Goal: Feedback & Contribution: Leave review/rating

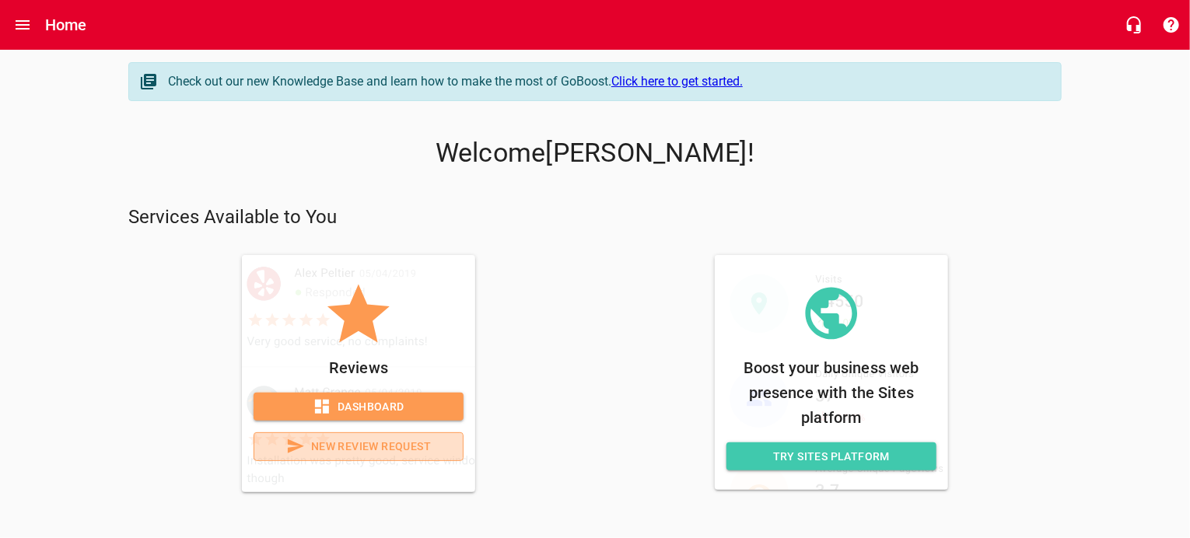
click at [345, 451] on span "New Review Request" at bounding box center [359, 446] width 184 height 19
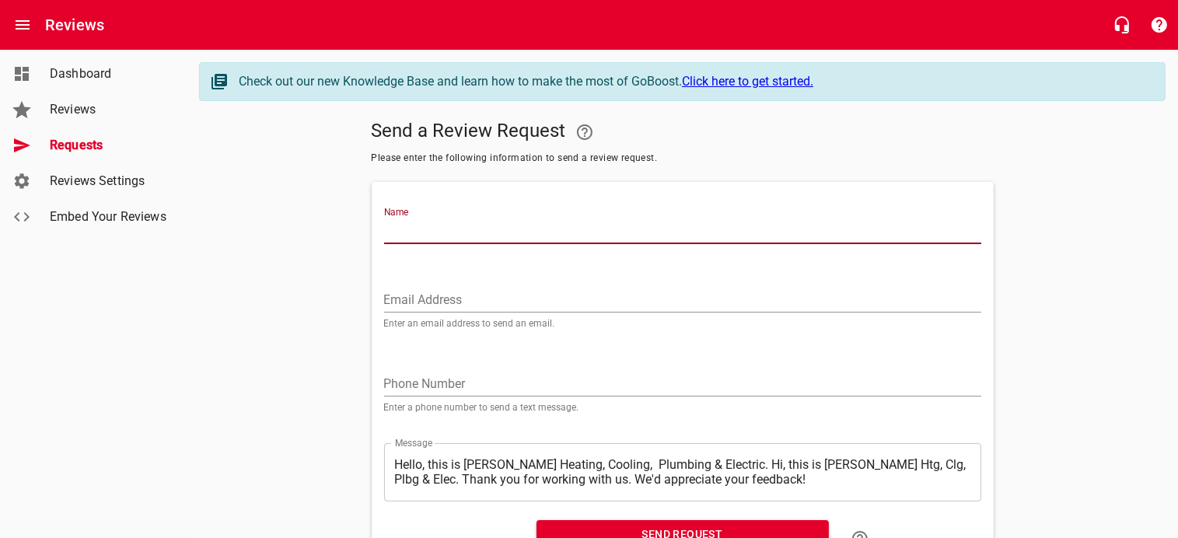
click at [398, 223] on input "Name" at bounding box center [682, 231] width 597 height 25
type input "b"
type input "[PERSON_NAME]"
click at [411, 294] on input "Email Address" at bounding box center [682, 300] width 597 height 25
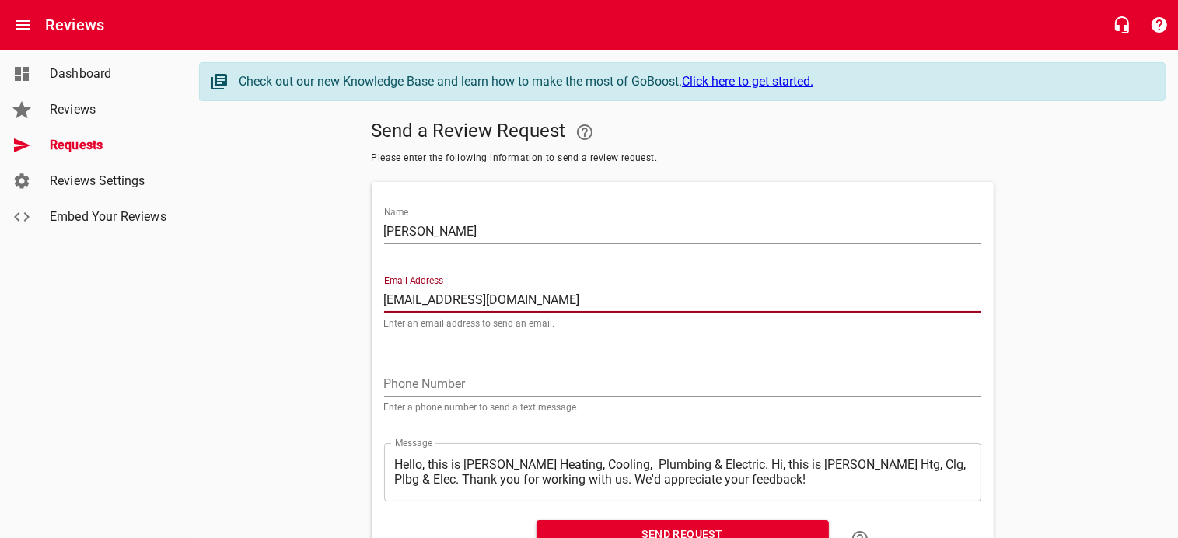
type input "[EMAIL_ADDRESS][DOMAIN_NAME]"
click at [447, 379] on input "tel" at bounding box center [682, 384] width 597 height 25
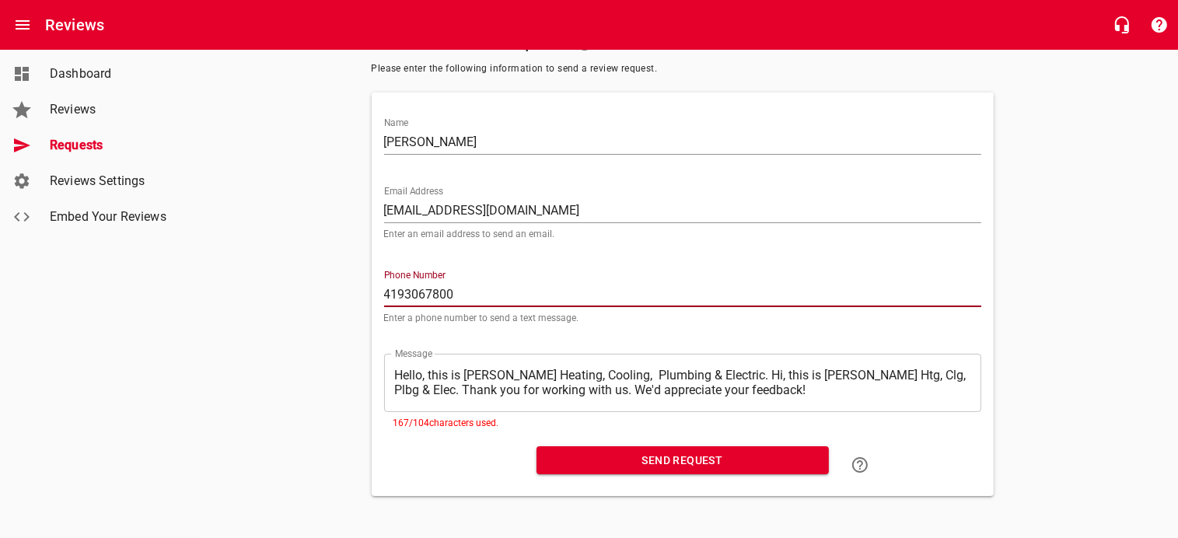
scroll to position [93, 0]
type input "4193067800"
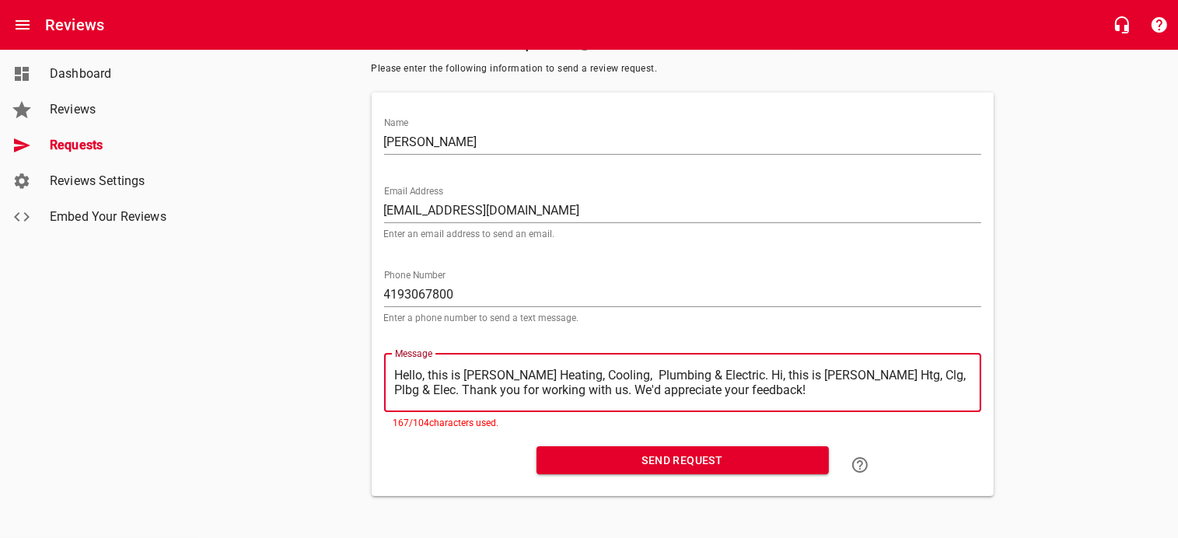
click at [402, 369] on textarea "Hello, this is [PERSON_NAME] Heating, Cooling, Plumbing & Electric. Hi, this is…" at bounding box center [682, 383] width 575 height 30
drag, startPoint x: 396, startPoint y: 370, endPoint x: 719, endPoint y: 359, distance: 323.7
click at [719, 359] on div "​ Hello, this is [PERSON_NAME] Heating, Cooling, Plumbing & Electric. Hi, this …" at bounding box center [682, 383] width 597 height 58
type textarea "Hi, this is [PERSON_NAME] Htg, Clg, Plbg & Elec. Thank you for working with us.…"
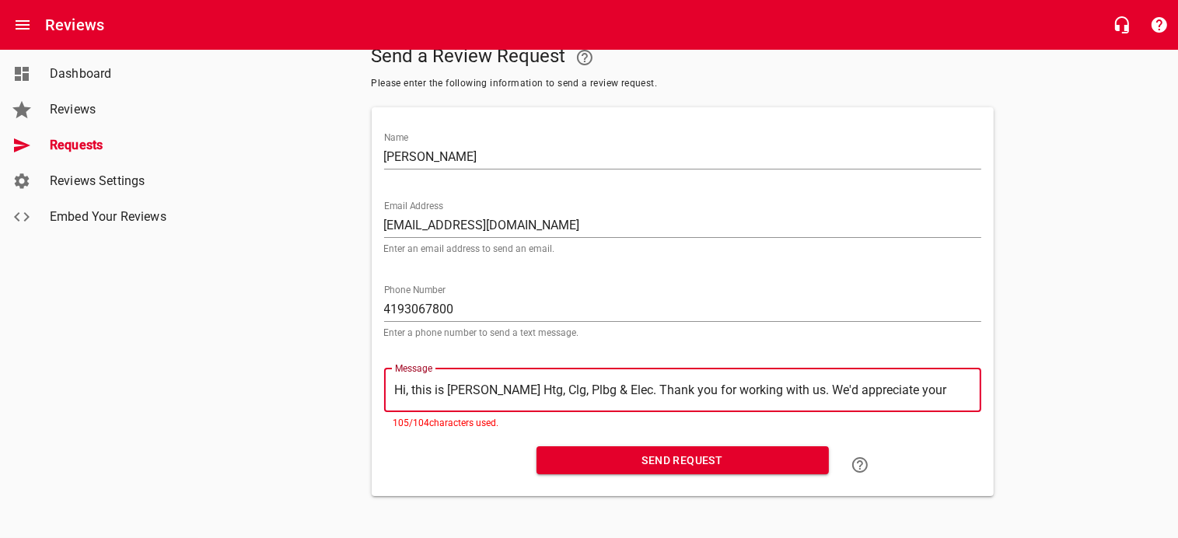
scroll to position [78, 0]
type textarea "Hi, this is [PERSON_NAME] Htg, Clg, Plbg & Elec. Thank you for working with us.…"
click at [670, 453] on span "Send Request" at bounding box center [683, 460] width 268 height 19
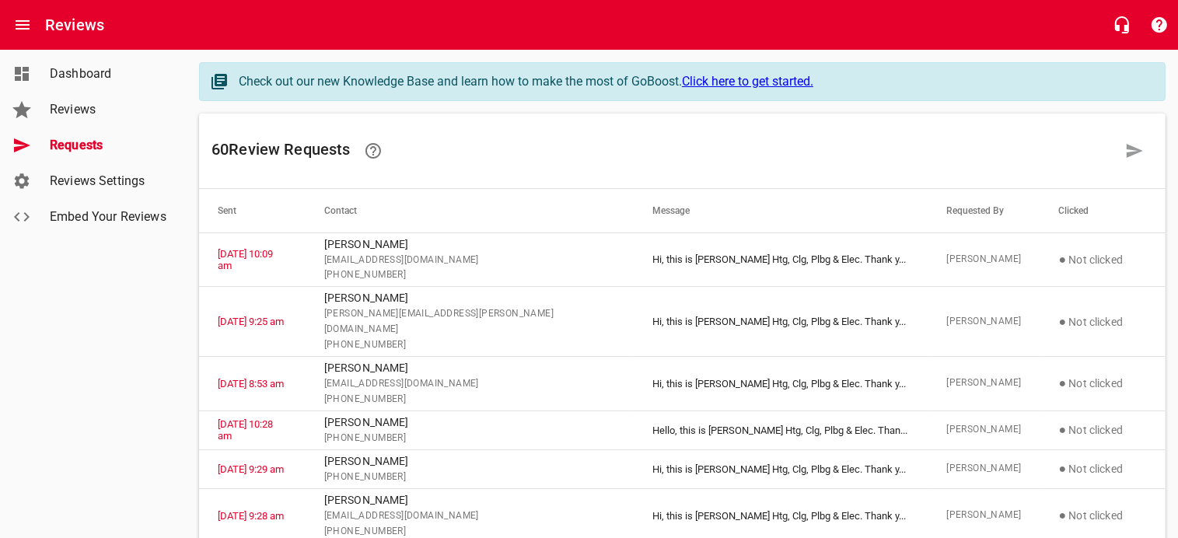
click at [81, 74] on span "Dashboard" at bounding box center [109, 74] width 118 height 19
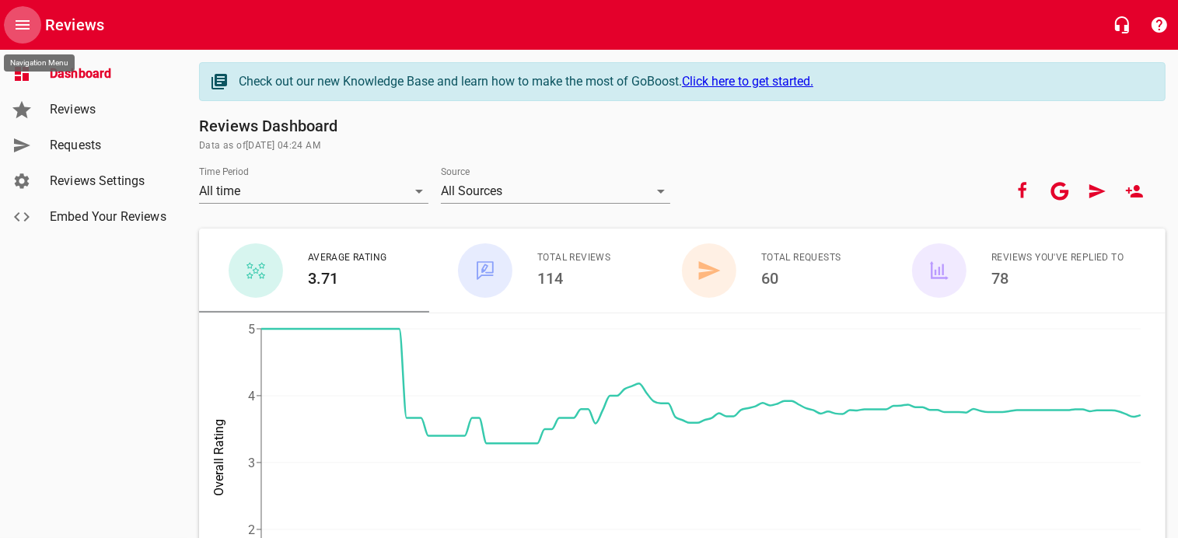
click at [32, 25] on button "Open drawer" at bounding box center [22, 24] width 37 height 37
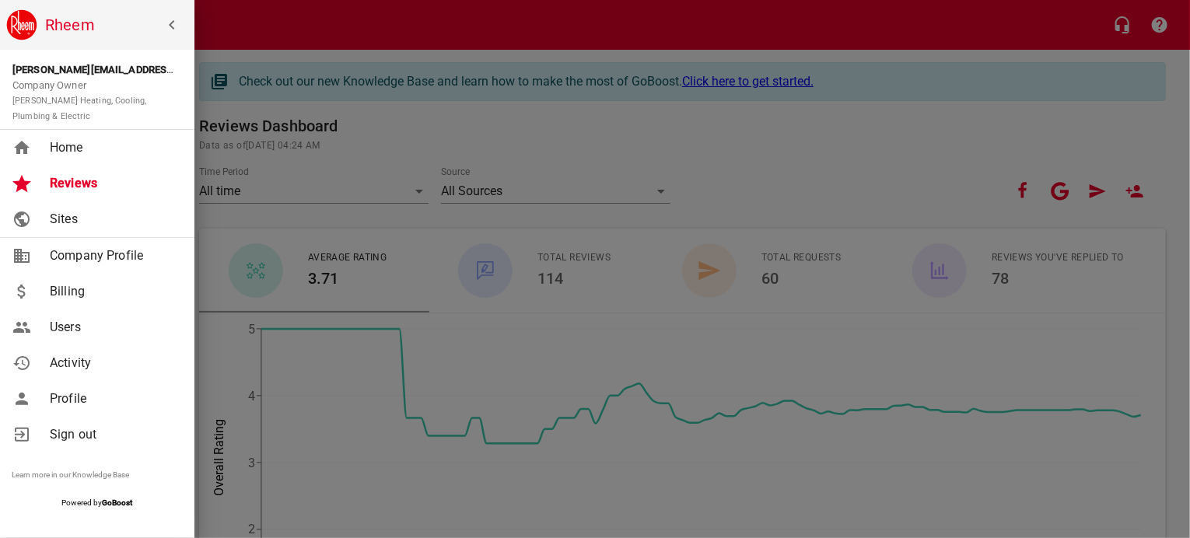
click at [71, 145] on span "Home" at bounding box center [113, 147] width 126 height 19
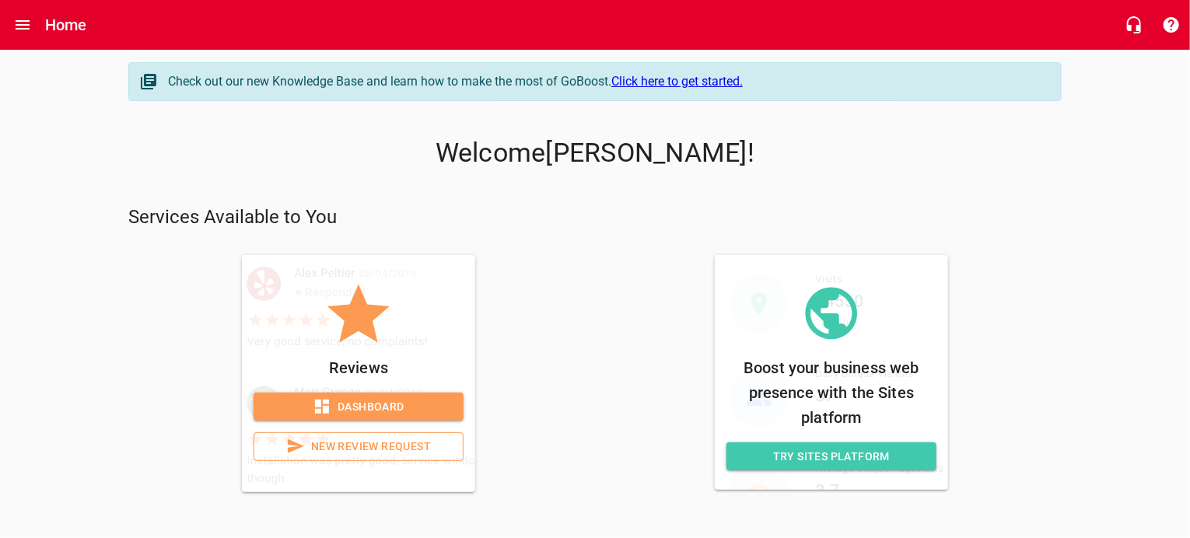
click at [368, 407] on span "Dashboard" at bounding box center [358, 406] width 185 height 19
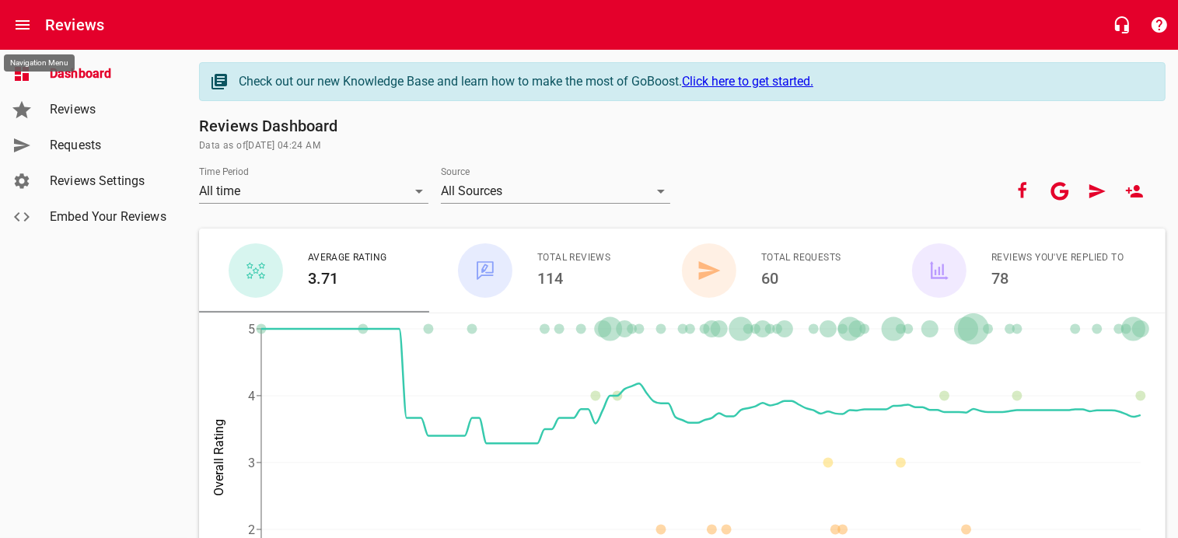
click at [25, 20] on icon "Open drawer" at bounding box center [23, 24] width 14 height 9
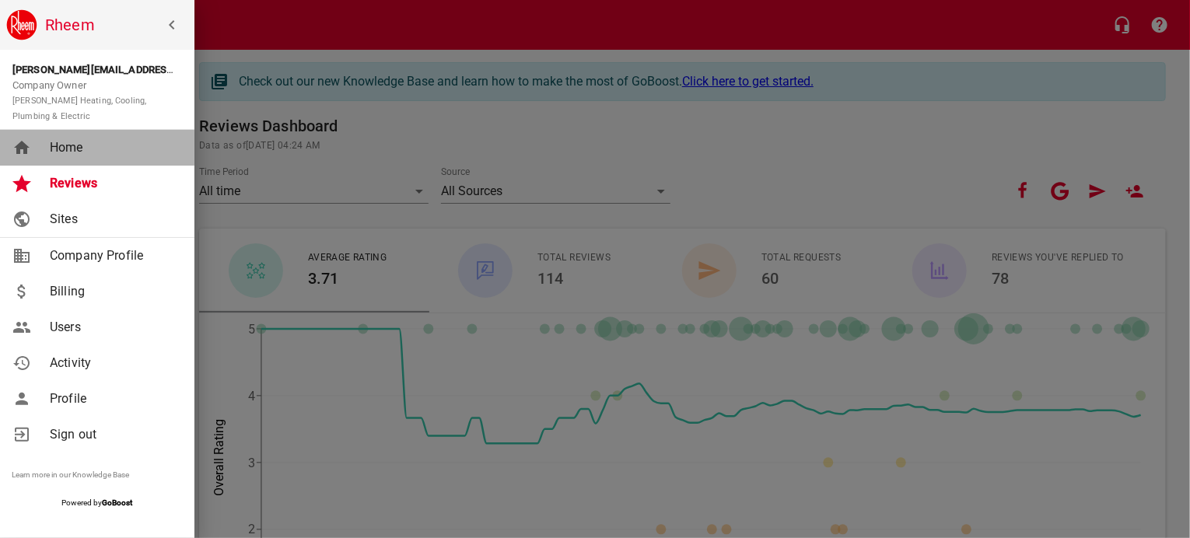
click at [68, 147] on span "Home" at bounding box center [113, 147] width 126 height 19
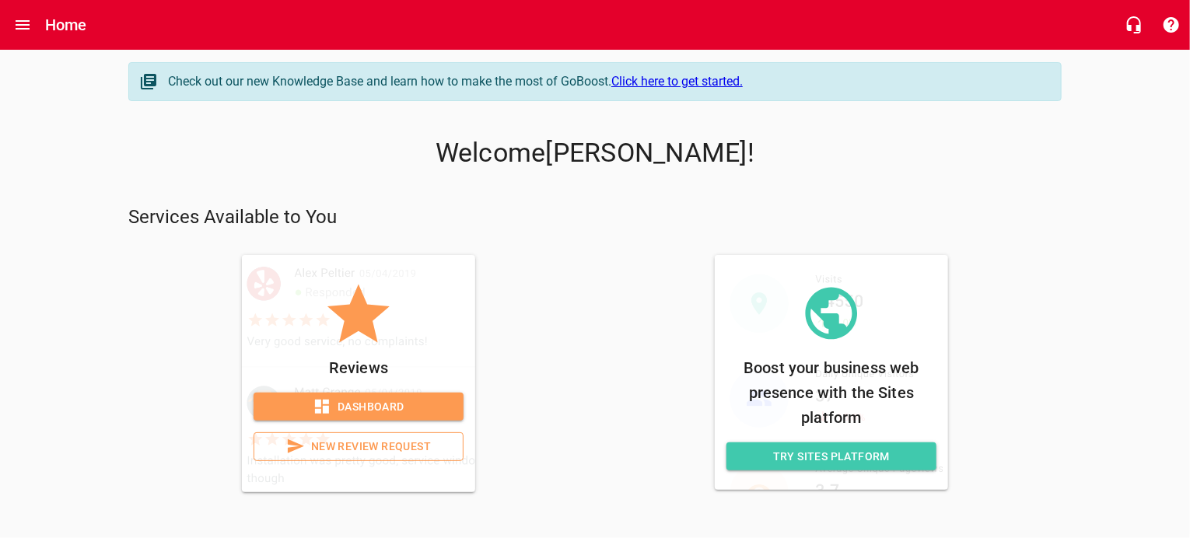
click at [355, 450] on span "New Review Request" at bounding box center [359, 446] width 184 height 19
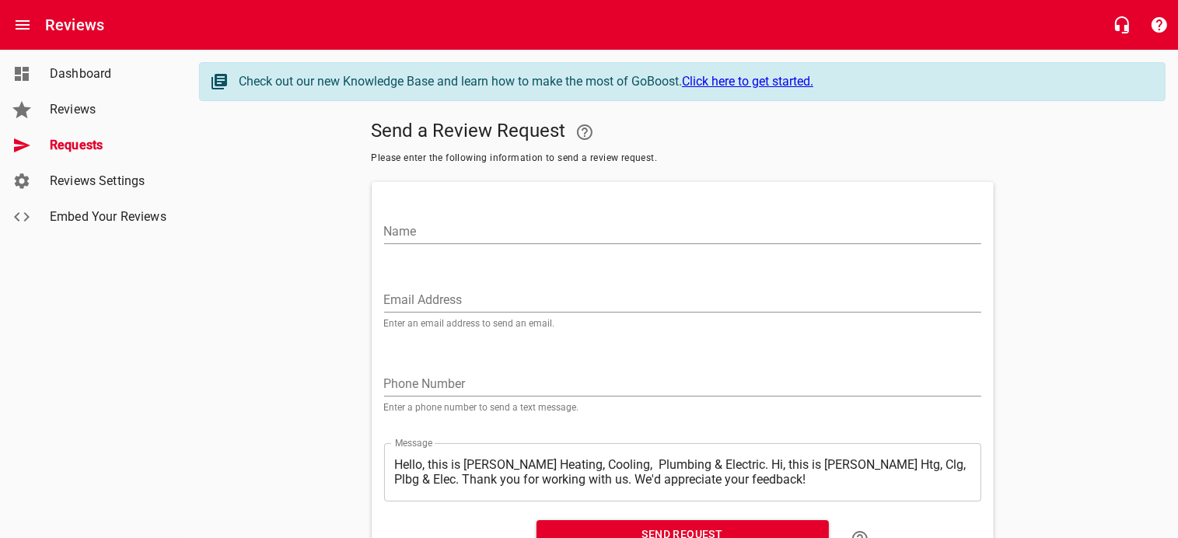
click at [420, 227] on input "Name" at bounding box center [682, 231] width 597 height 25
type input "[PERSON_NAME]"
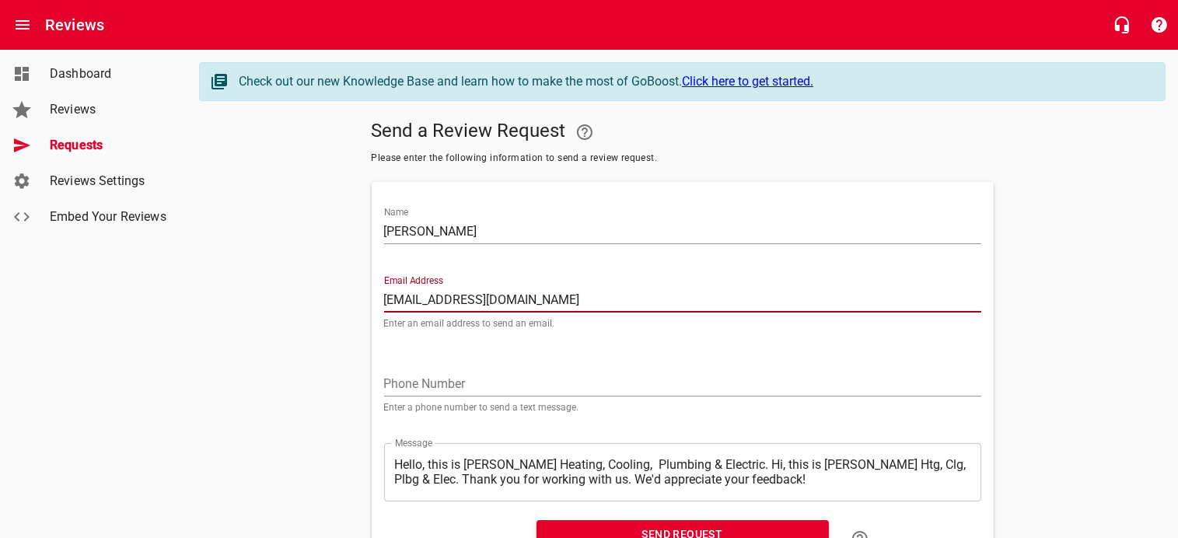
type input "[EMAIL_ADDRESS][DOMAIN_NAME]"
click at [397, 382] on input "tel" at bounding box center [682, 384] width 597 height 25
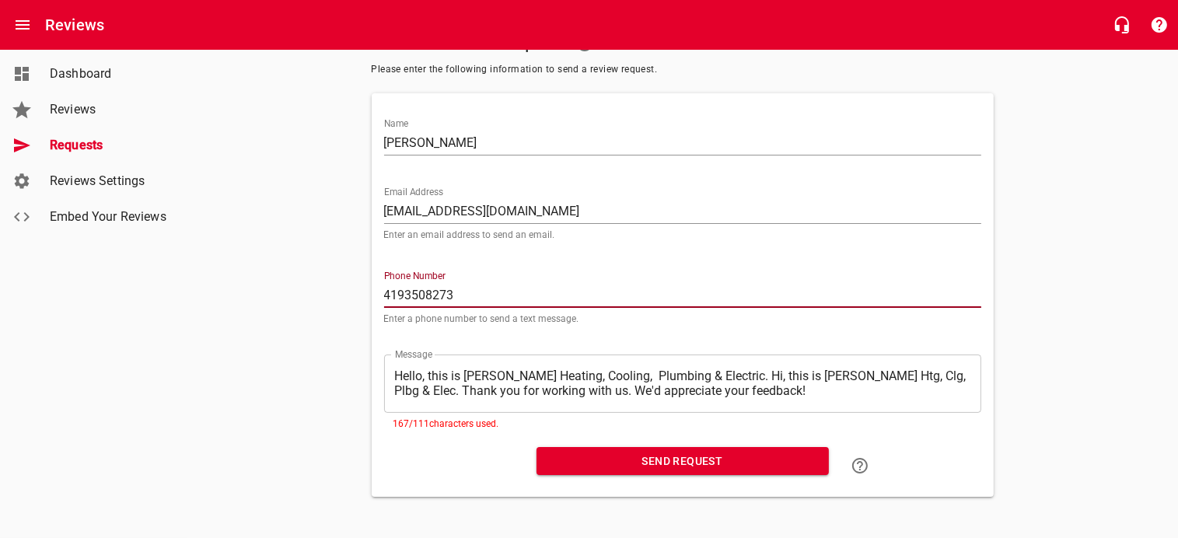
scroll to position [93, 0]
type input "4193508273"
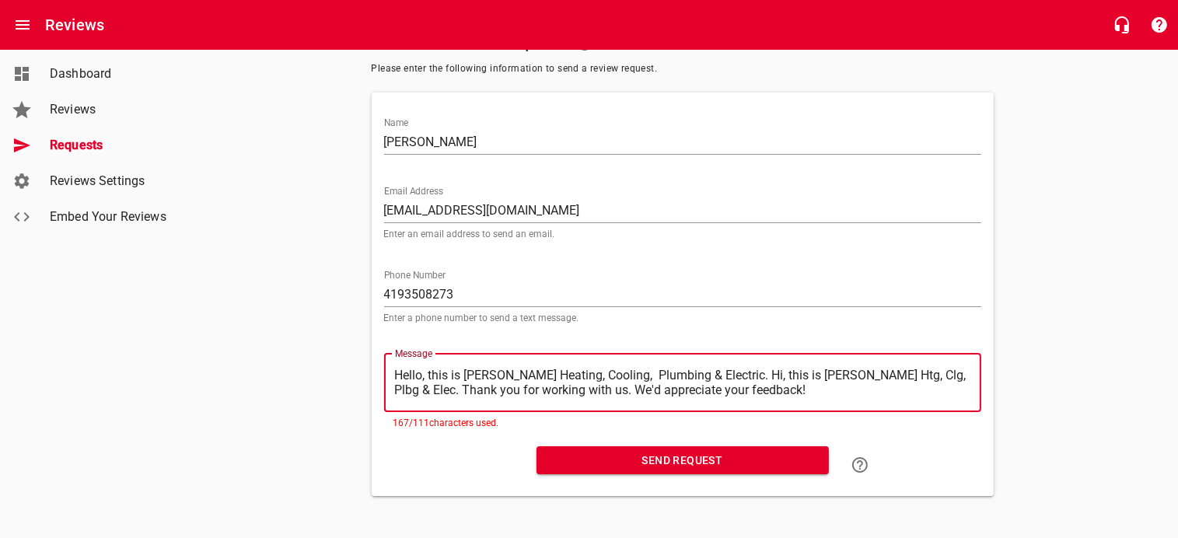
drag, startPoint x: 396, startPoint y: 367, endPoint x: 721, endPoint y: 366, distance: 325.1
click at [721, 368] on textarea "Hello, this is [PERSON_NAME] Heating, Cooling, Plumbing & Electric. Hi, this is…" at bounding box center [682, 383] width 575 height 30
type textarea "Hi, this is [PERSON_NAME] Htg, Clg, Plbg & Elec. Thank you for working with us.…"
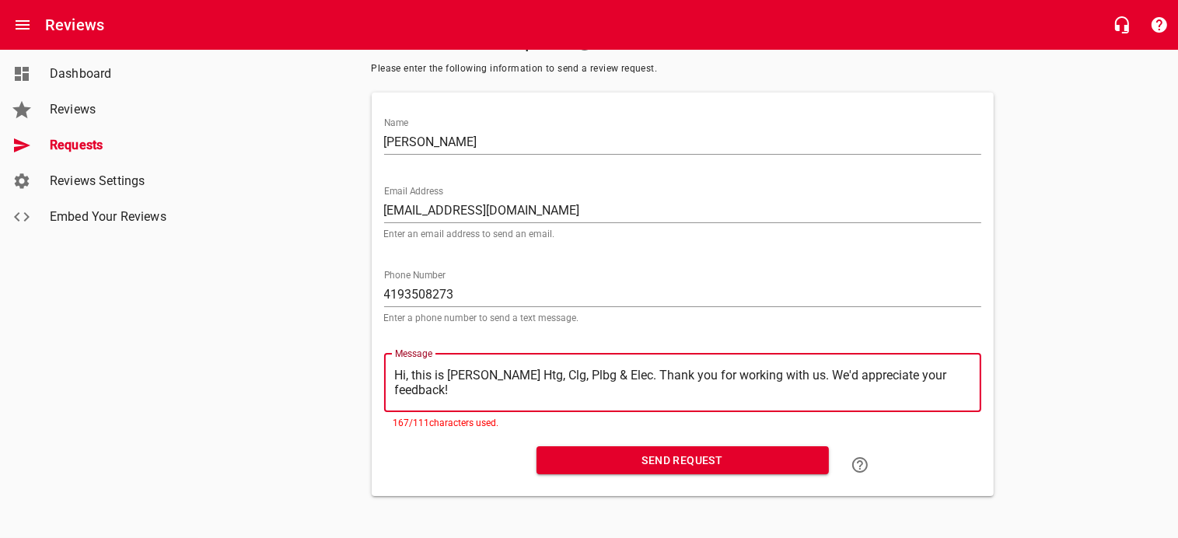
scroll to position [78, 0]
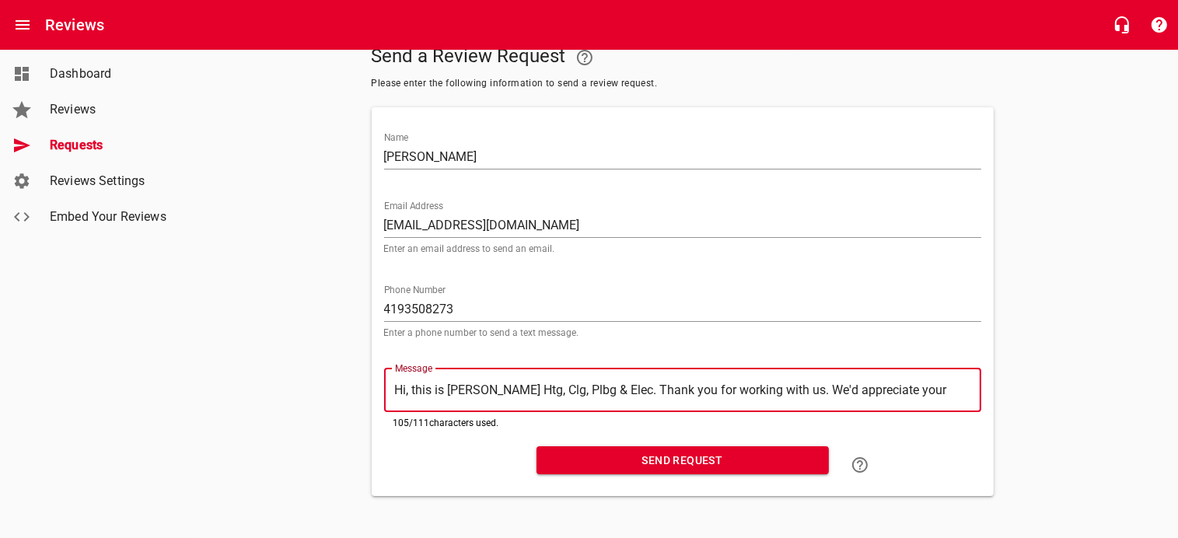
type textarea "Hi, this is [PERSON_NAME] Htg, Clg, Plbg & Elec. Thank you for working with us.…"
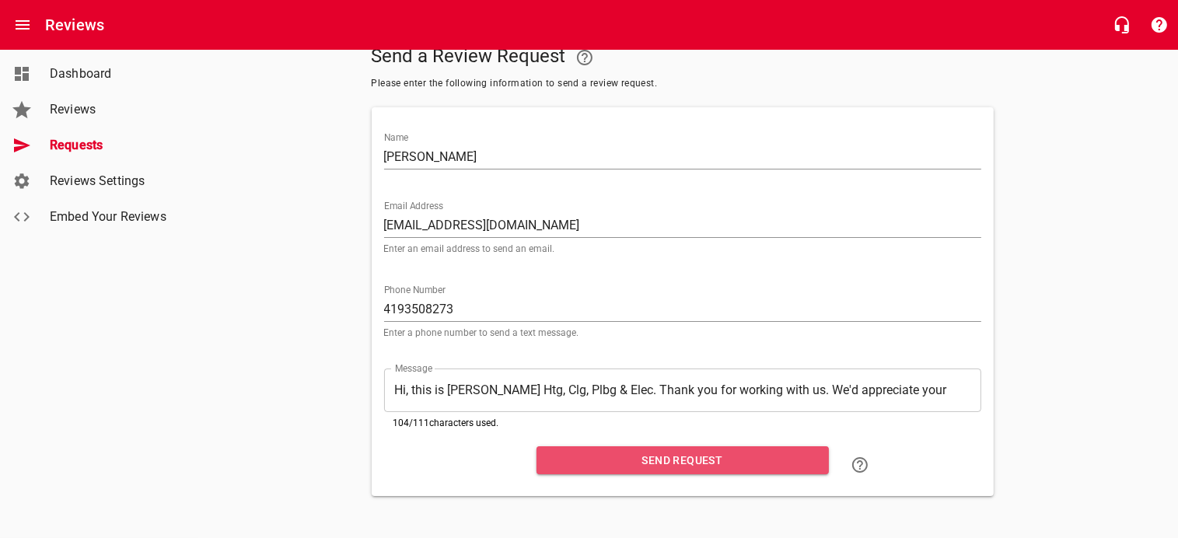
click at [677, 460] on span "Send Request" at bounding box center [683, 460] width 268 height 19
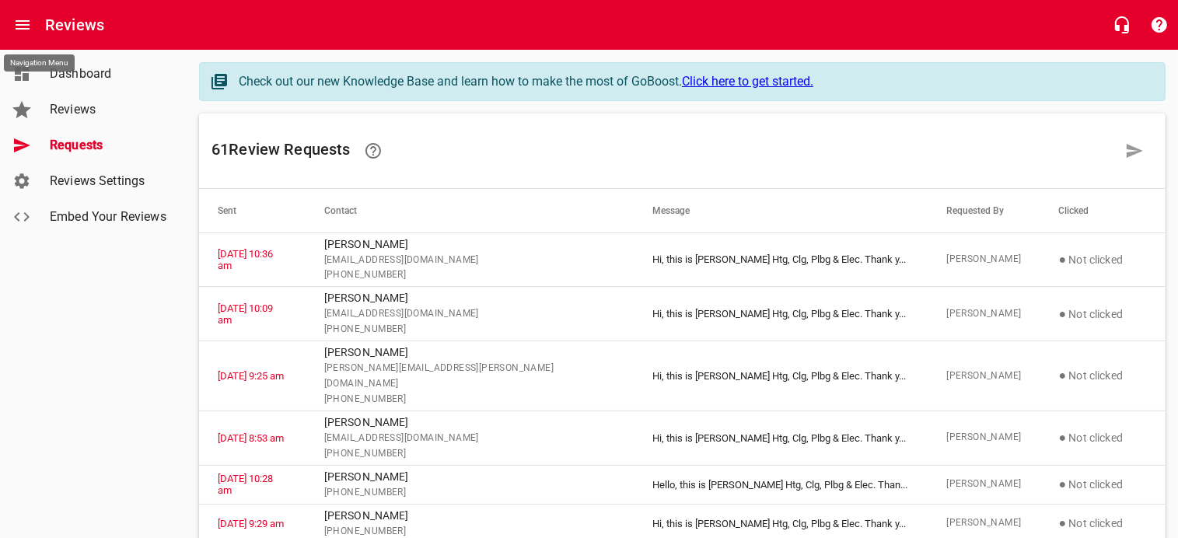
click at [26, 23] on icon "Open drawer" at bounding box center [22, 25] width 19 height 19
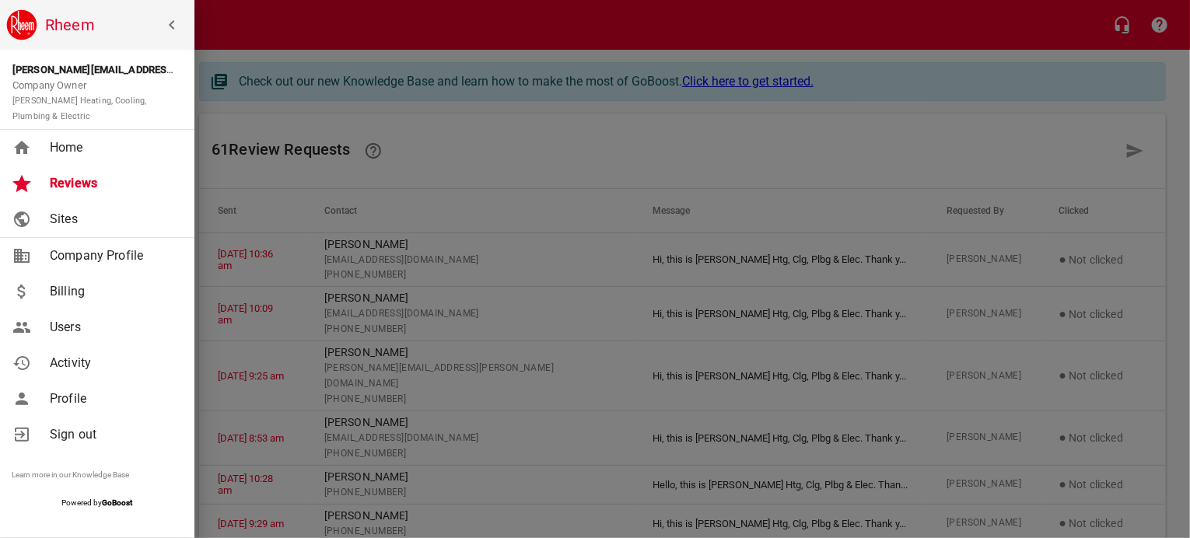
click at [70, 142] on span "Home" at bounding box center [113, 147] width 126 height 19
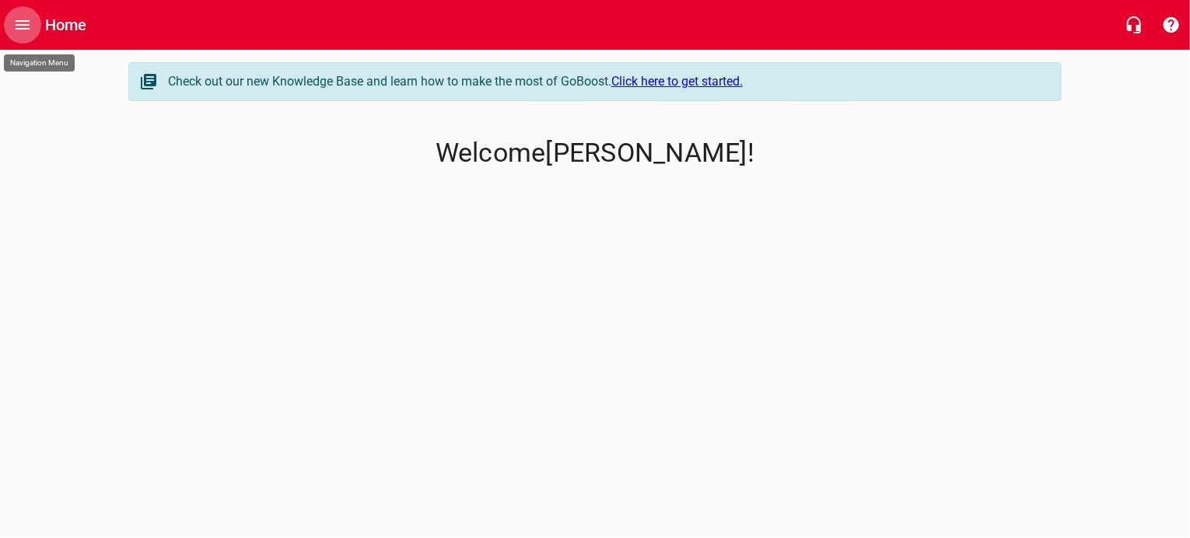
click at [22, 19] on icon "Open drawer" at bounding box center [22, 25] width 19 height 19
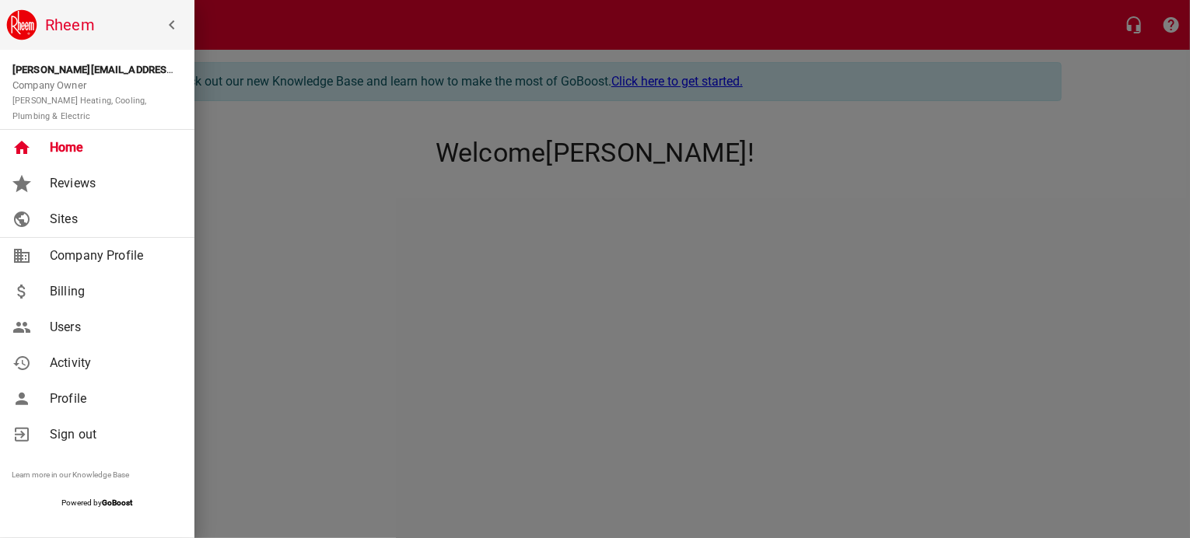
click at [65, 139] on span "Home" at bounding box center [113, 147] width 126 height 19
click at [485, 223] on div at bounding box center [595, 269] width 1190 height 538
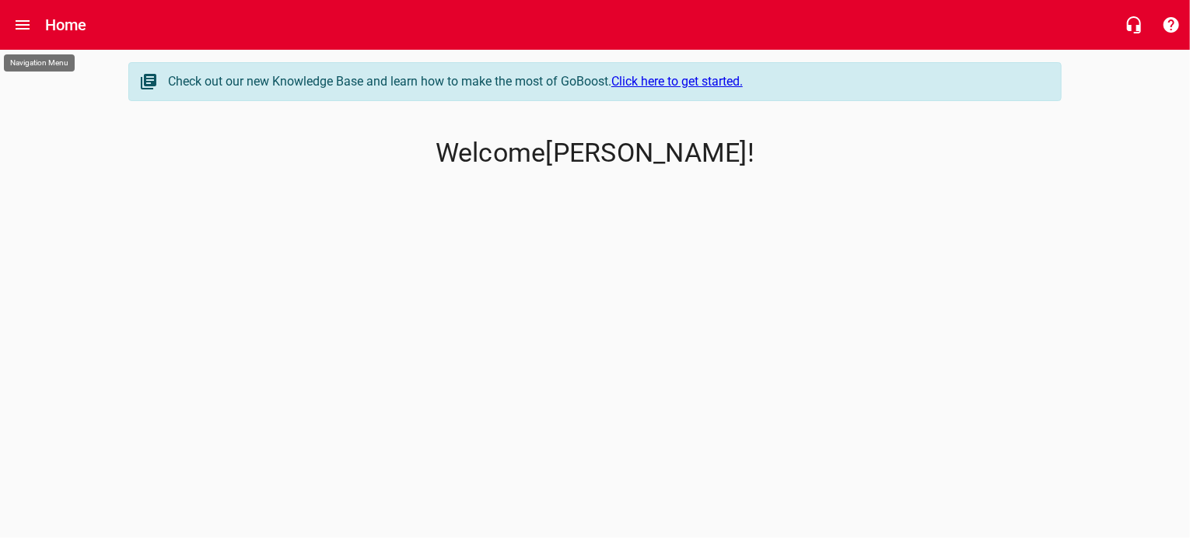
click at [673, 80] on link "Click here to get started." at bounding box center [676, 81] width 131 height 15
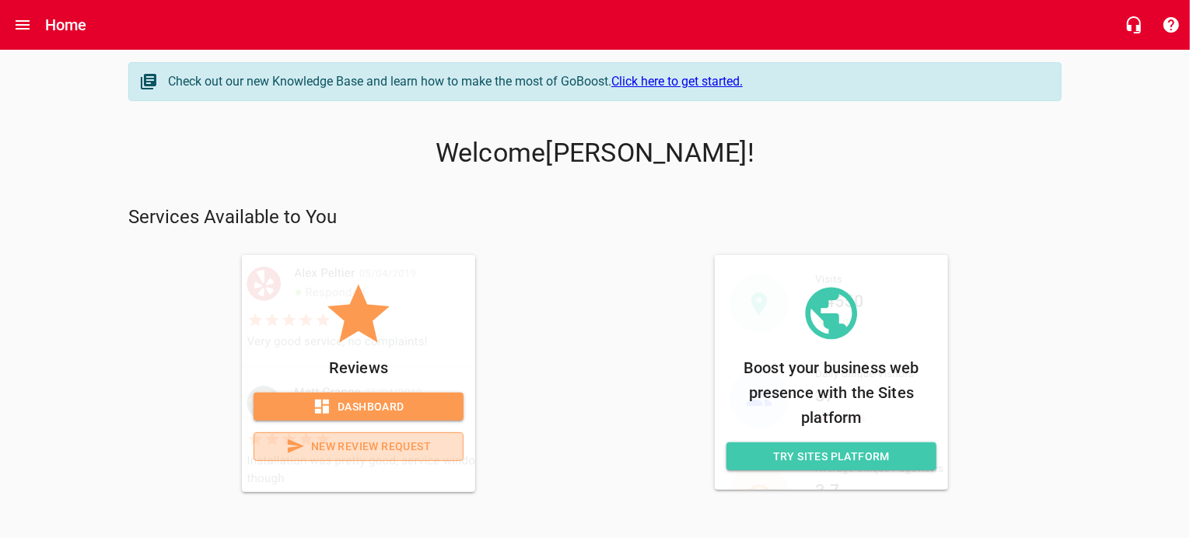
click at [363, 442] on span "New Review Request" at bounding box center [359, 446] width 184 height 19
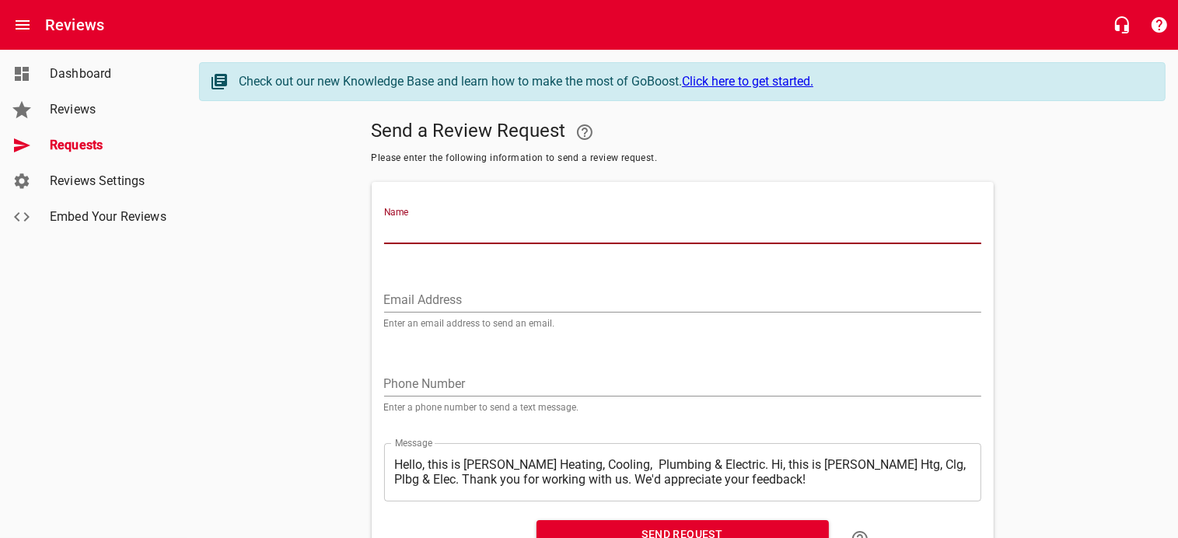
click at [435, 225] on input "Name" at bounding box center [682, 231] width 597 height 25
type input "[PERSON_NAME]"
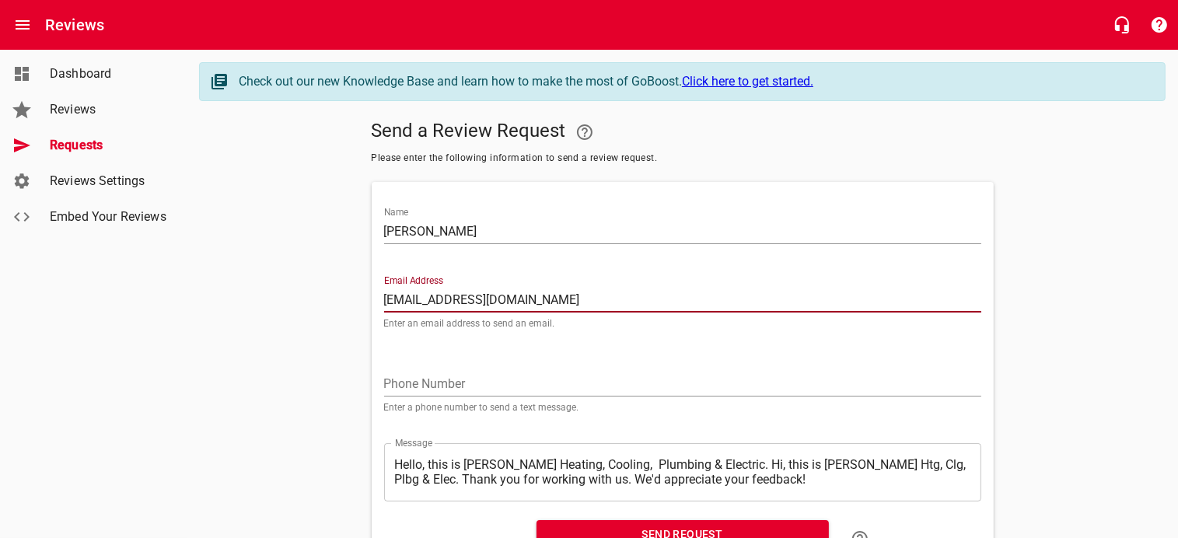
type input "[EMAIL_ADDRESS][DOMAIN_NAME]"
click at [418, 368] on div "Phone Number Enter a phone number to send a text message." at bounding box center [682, 385] width 597 height 53
click at [413, 458] on textarea "Hello, this is [PERSON_NAME] Heating, Cooling, Plumbing & Electric. Hi, this is…" at bounding box center [682, 472] width 575 height 30
drag, startPoint x: 393, startPoint y: 466, endPoint x: 684, endPoint y: 475, distance: 291.8
click at [687, 475] on div "​ Hello, this is [PERSON_NAME] Heating, Cooling, Plumbing & Electric. Hi, this …" at bounding box center [682, 472] width 597 height 58
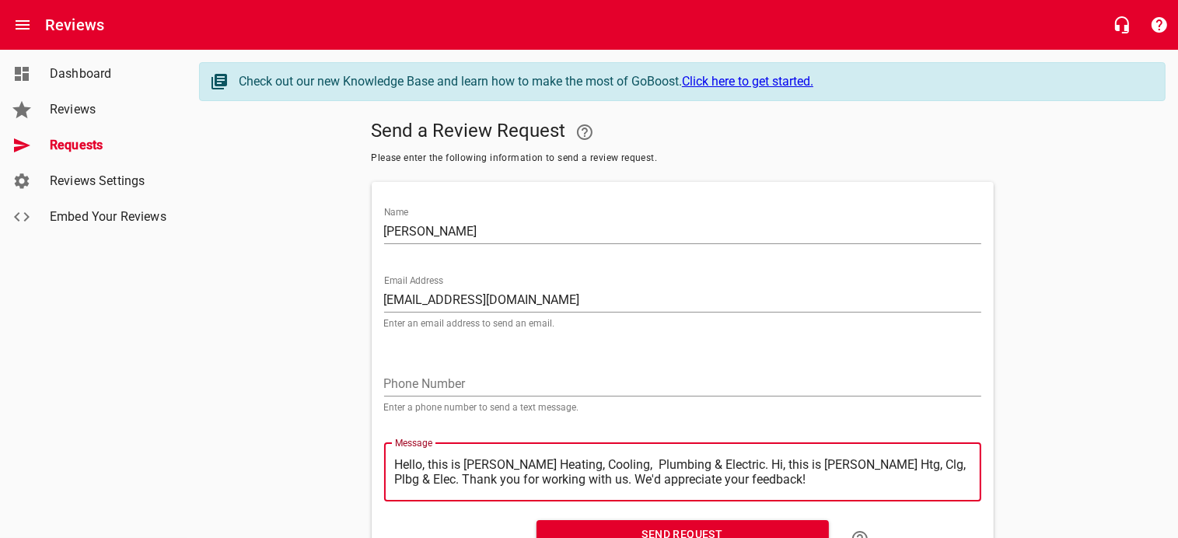
drag, startPoint x: 397, startPoint y: 463, endPoint x: 719, endPoint y: 462, distance: 322.0
click at [719, 462] on textarea "Hello, this is [PERSON_NAME] Heating, Cooling, Plumbing & Electric. Hi, this is…" at bounding box center [682, 472] width 575 height 30
type textarea "Hi, this is [PERSON_NAME] Htg, Clg, Plbg & Elec. Thank you for working with us.…"
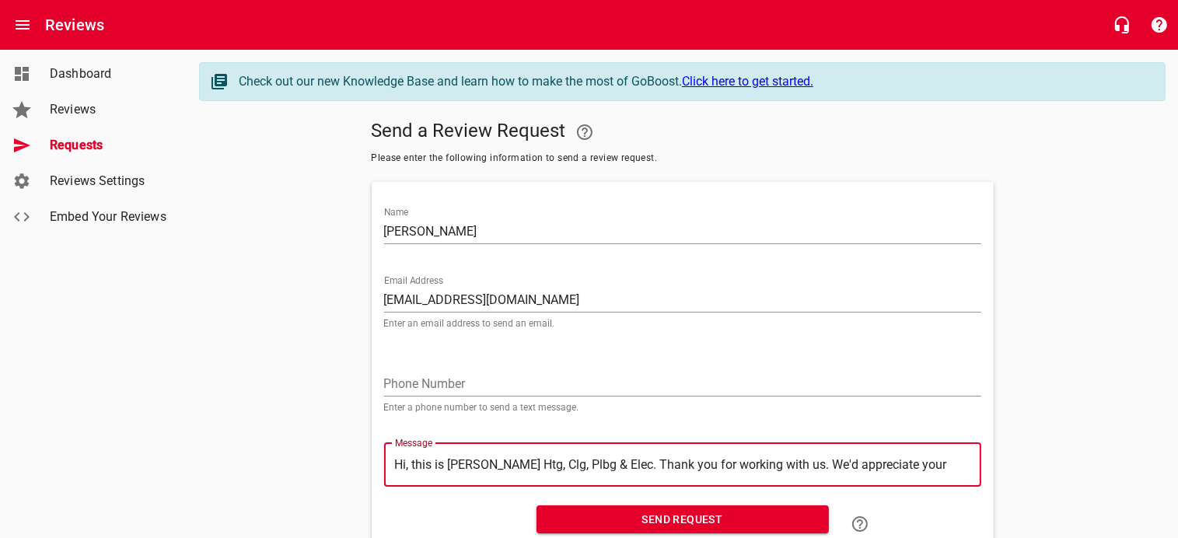
type textarea "Hi, this is [PERSON_NAME] Htg, Clg, Plbg & Elec. Thank you for working with us.…"
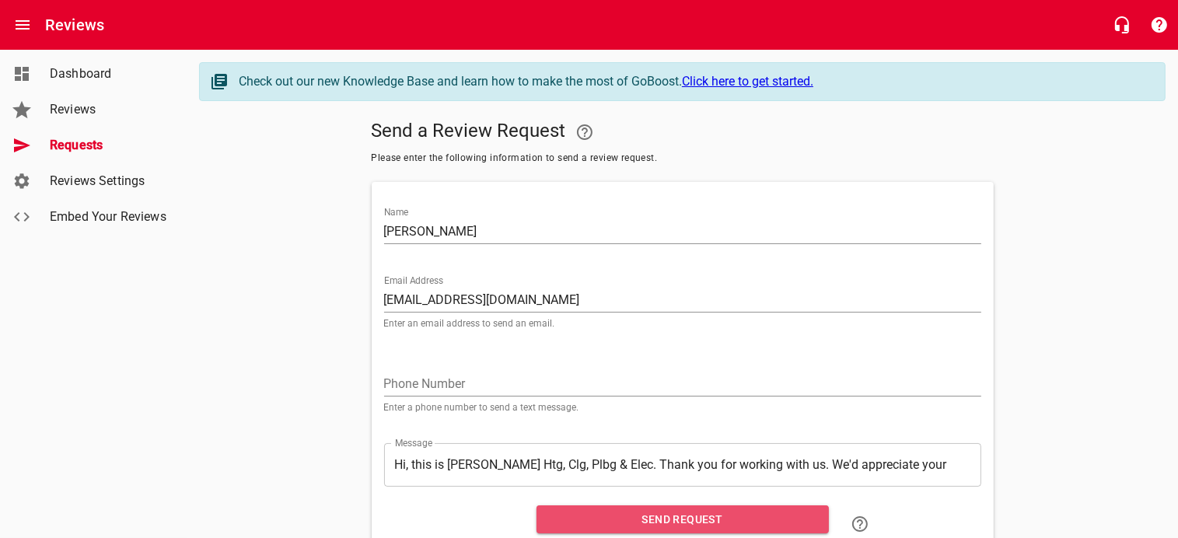
click at [687, 516] on span "Send Request" at bounding box center [683, 519] width 268 height 19
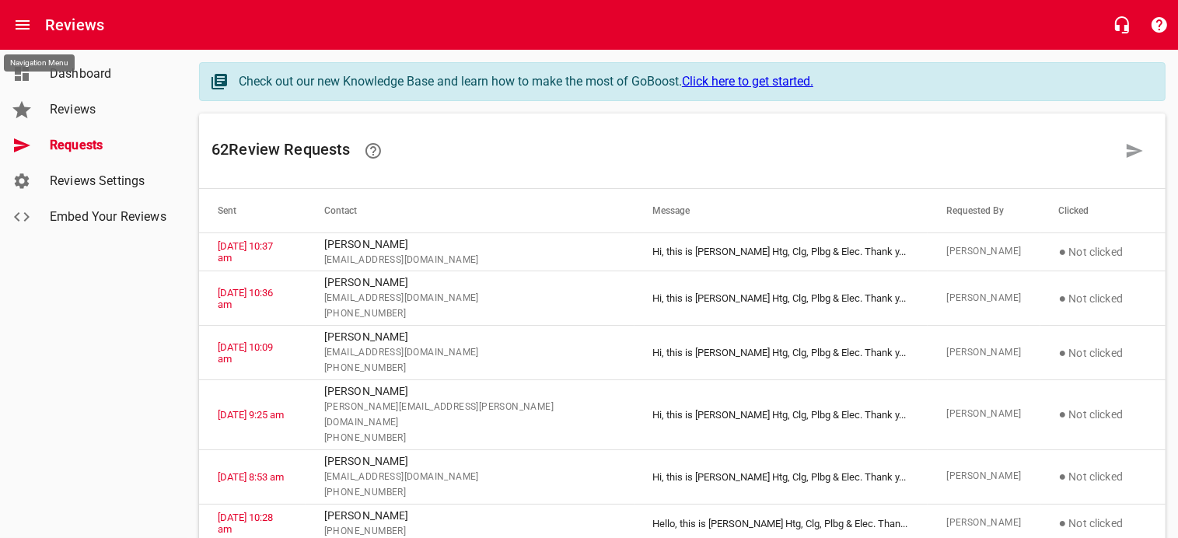
click at [21, 23] on icon "Open drawer" at bounding box center [22, 25] width 19 height 19
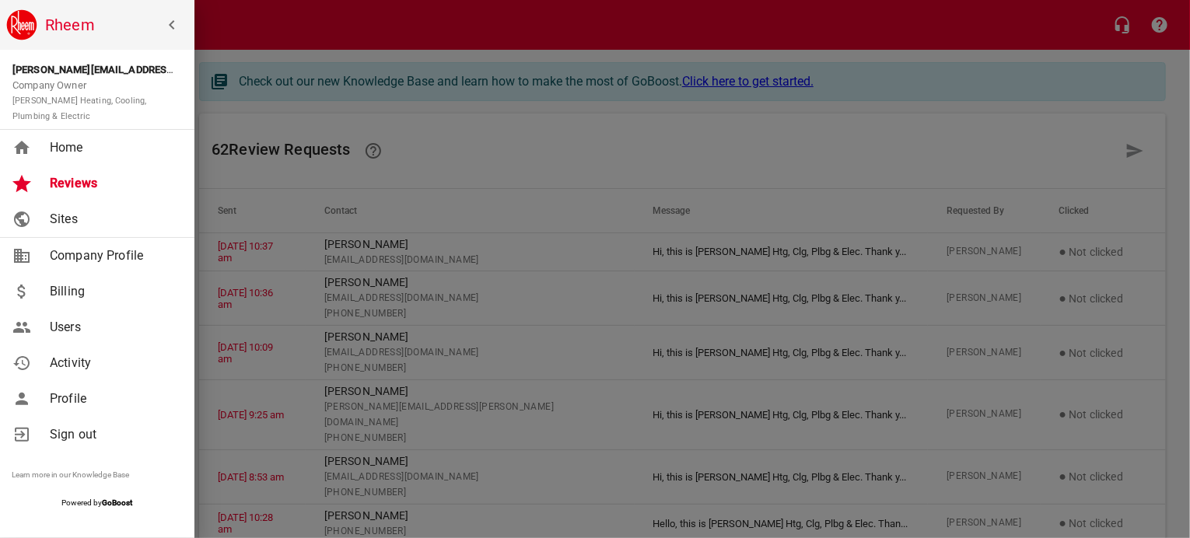
click at [65, 152] on span "Home" at bounding box center [113, 147] width 126 height 19
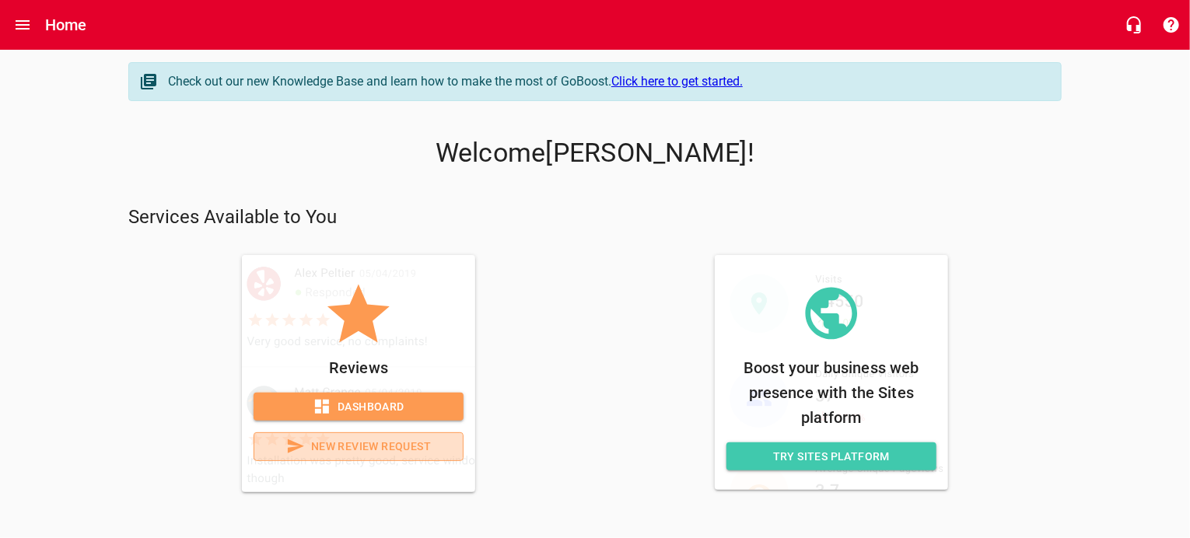
click at [366, 449] on span "New Review Request" at bounding box center [359, 446] width 184 height 19
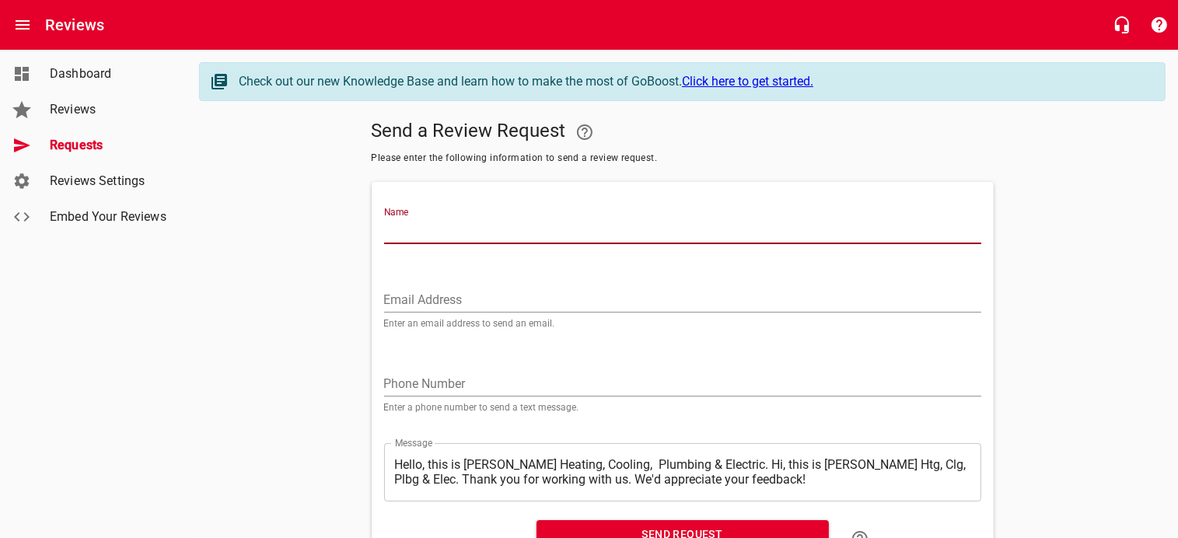
click at [437, 220] on input "Name" at bounding box center [682, 231] width 597 height 25
type input "[PERSON_NAME]"
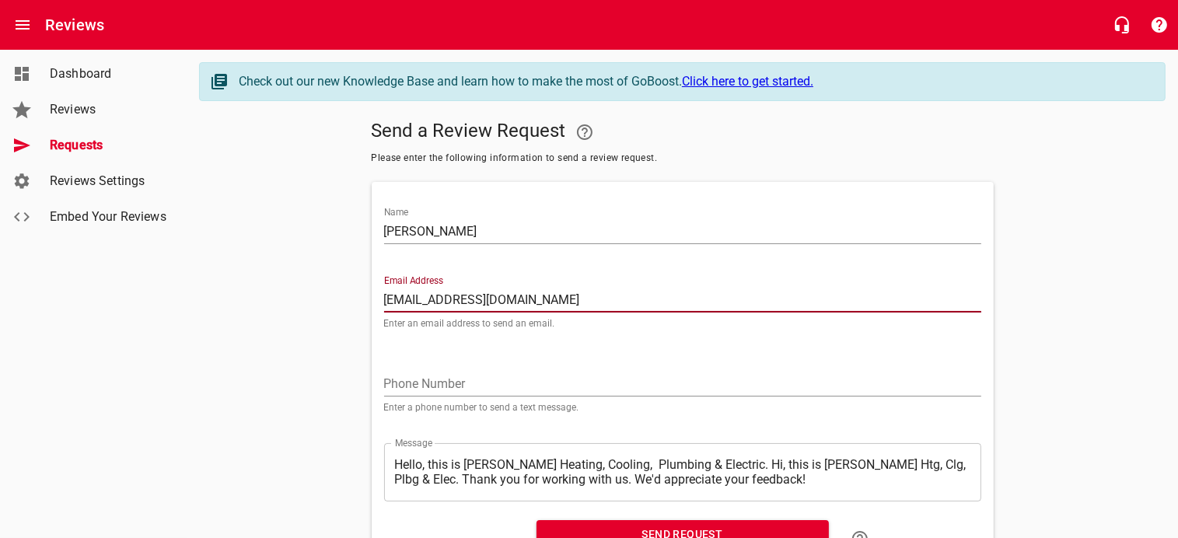
type input "[EMAIL_ADDRESS][DOMAIN_NAME]"
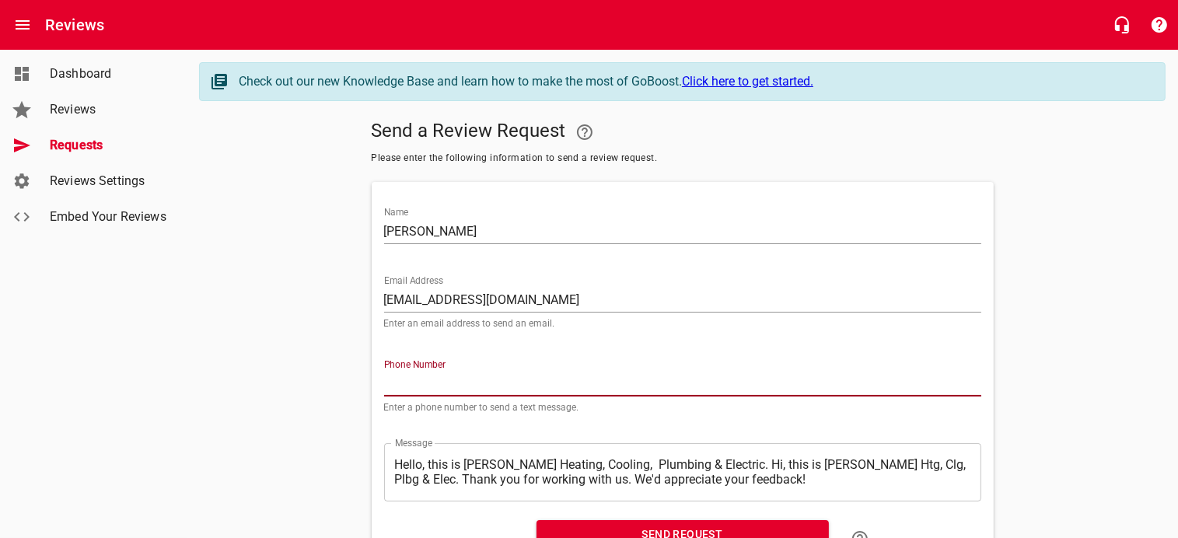
click at [396, 385] on input "tel" at bounding box center [682, 384] width 597 height 25
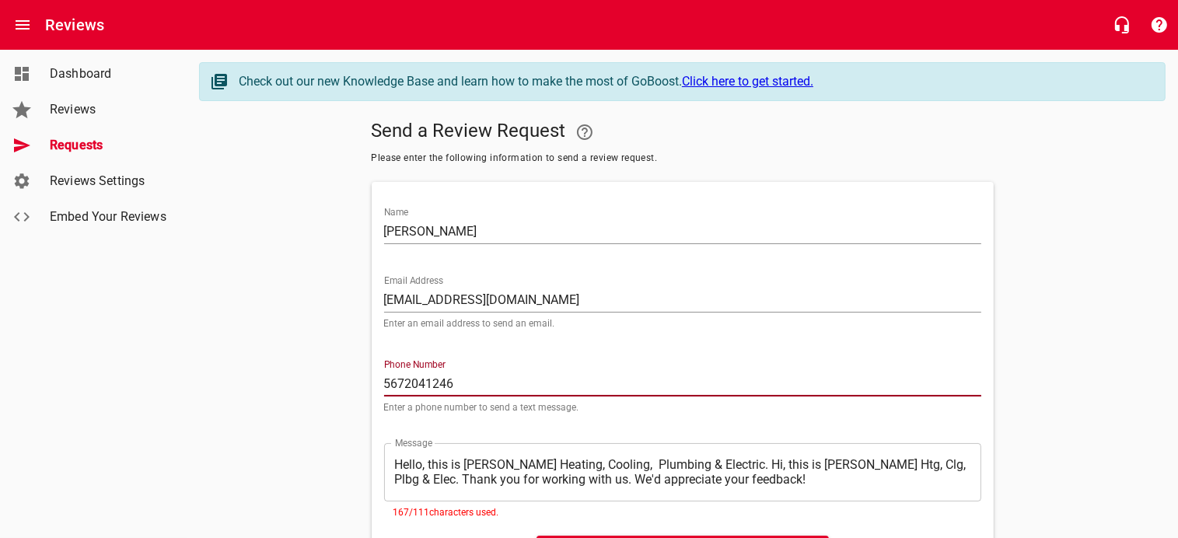
scroll to position [78, 0]
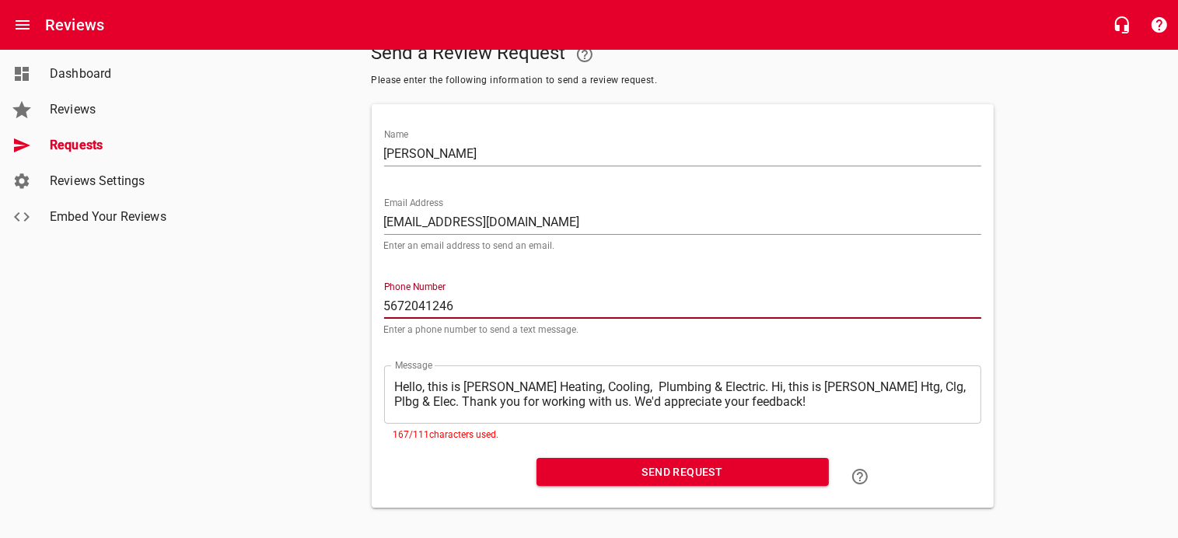
type input "5672041246"
click at [395, 385] on textarea "Hello, this is [PERSON_NAME] Heating, Cooling, Plumbing & Electric. Hi, this is…" at bounding box center [682, 394] width 575 height 30
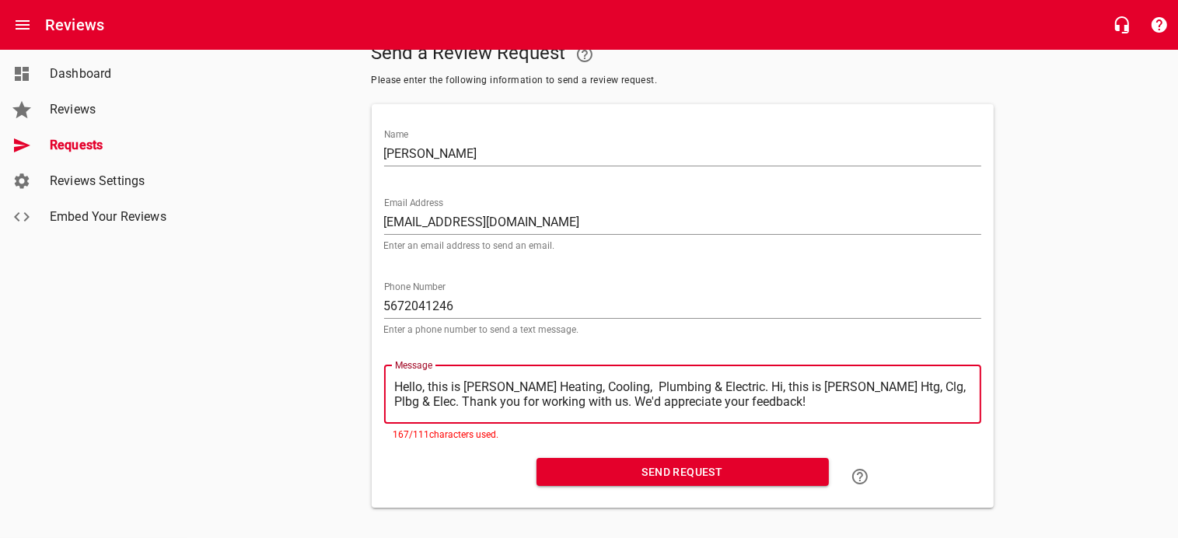
drag, startPoint x: 394, startPoint y: 383, endPoint x: 721, endPoint y: 369, distance: 327.0
click at [721, 369] on div "​ Hello, this is [PERSON_NAME] Heating, Cooling, Plumbing & Electric. Hi, this …" at bounding box center [682, 395] width 597 height 58
type textarea "Hi, this is [PERSON_NAME] Htg, Clg, Plbg & Elec. Thank you for working with us.…"
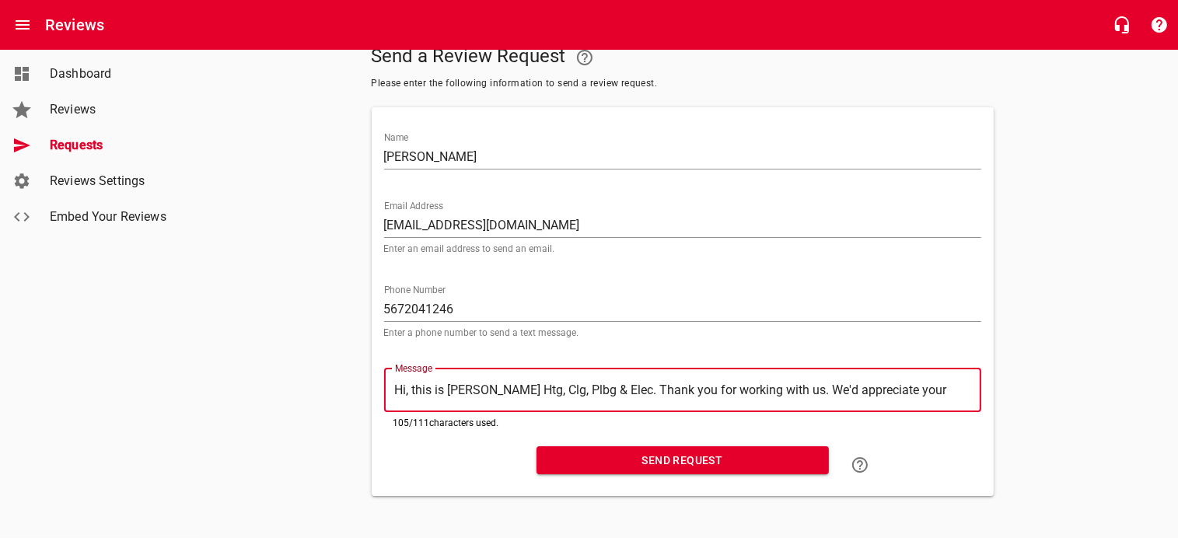
type textarea "Hi, this is [PERSON_NAME] Htg, Clg, Plbg & Elec. Thank you for working with us.…"
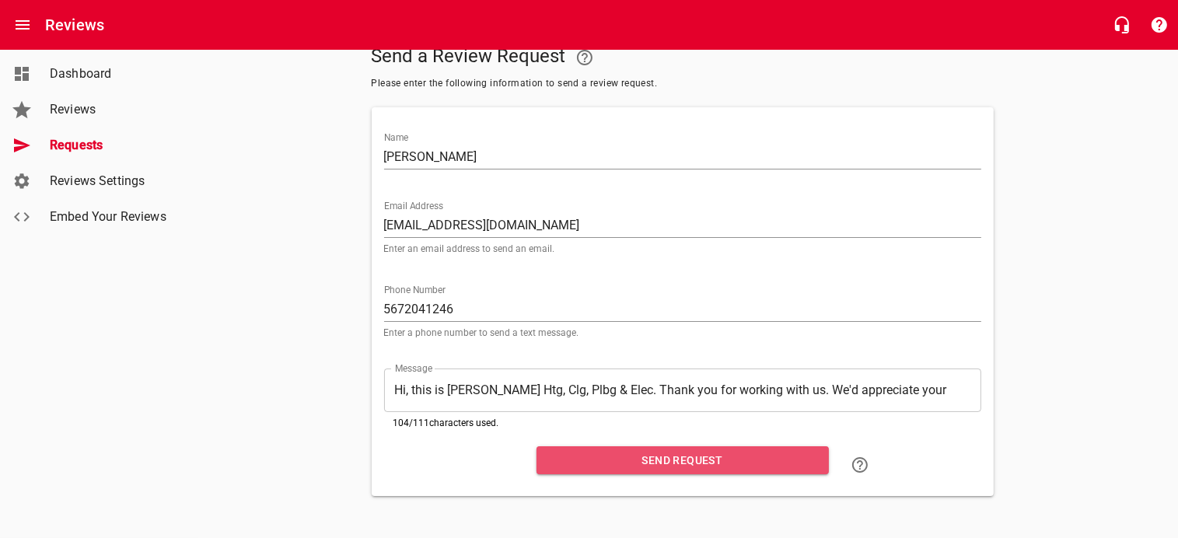
click at [705, 461] on span "Send Request" at bounding box center [683, 460] width 268 height 19
